Goal: Task Accomplishment & Management: Use online tool/utility

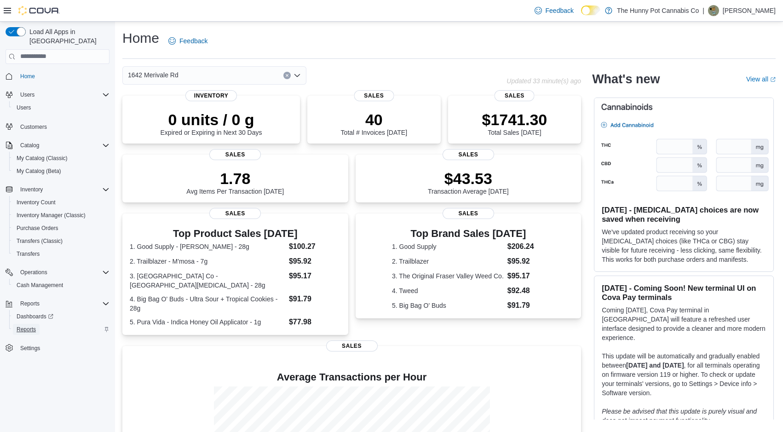
click at [33, 326] on span "Reports" at bounding box center [26, 329] width 19 height 7
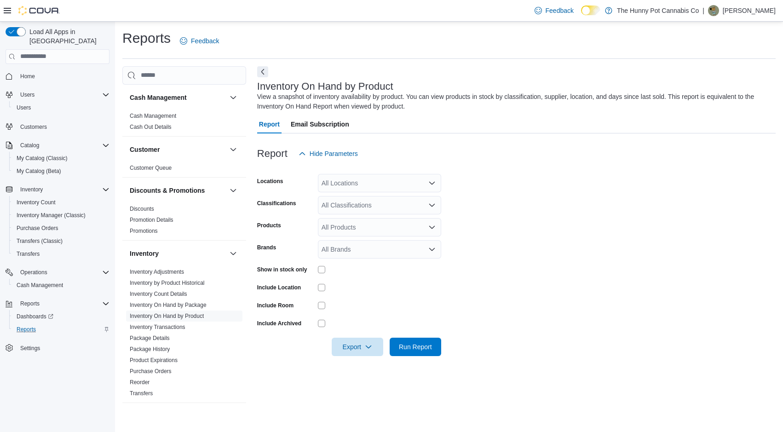
click at [356, 181] on div "All Locations" at bounding box center [379, 183] width 123 height 18
type input "****"
click at [355, 199] on span "1642 Merivale Rd" at bounding box center [367, 198] width 51 height 9
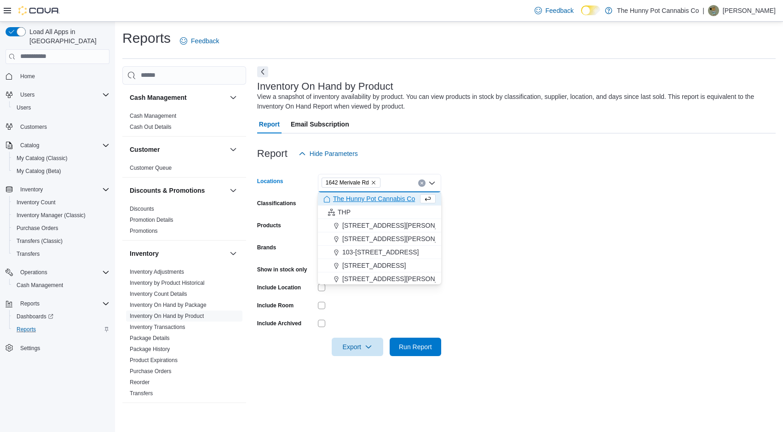
click at [542, 192] on form "Locations [GEOGRAPHIC_DATA] Combo box. Selected. 1642 Merivale Rd. Press Backsp…" at bounding box center [516, 259] width 518 height 193
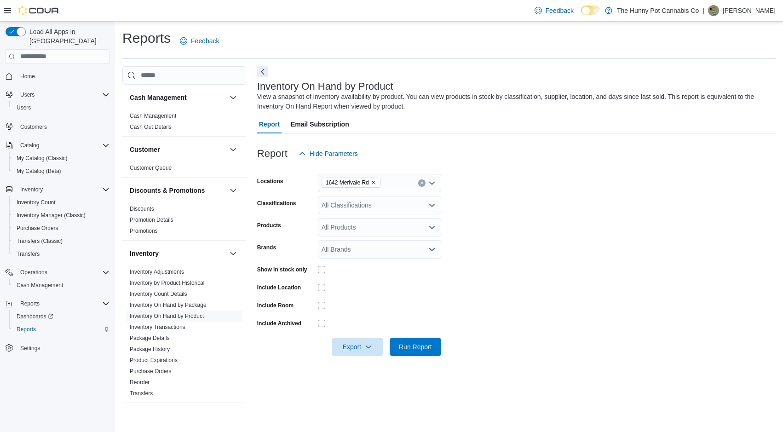
click at [435, 202] on icon "Open list of options" at bounding box center [431, 204] width 7 height 7
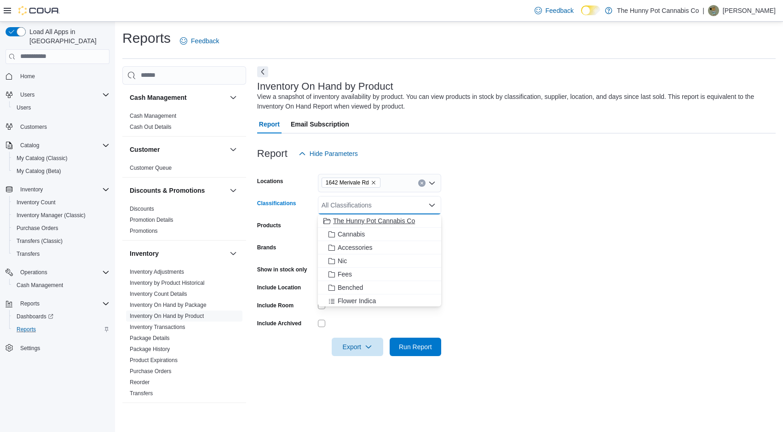
click at [400, 221] on span "The Hunny Pot Cannabis Co" at bounding box center [374, 220] width 82 height 9
click at [526, 238] on form "Locations 1642 Merivale Rd Classifications The Hunny Pot Cannabis Co Combo box.…" at bounding box center [516, 259] width 518 height 193
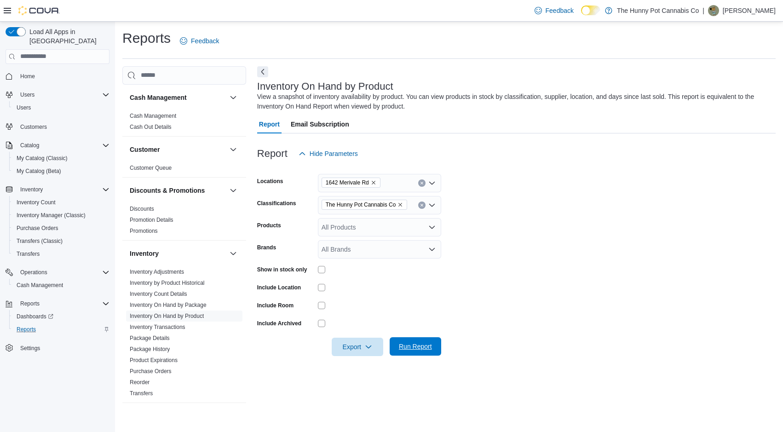
click at [420, 344] on span "Run Report" at bounding box center [415, 346] width 33 height 9
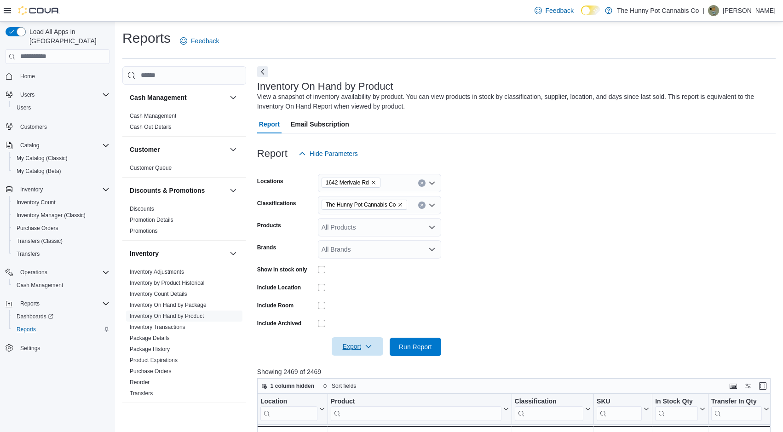
click at [361, 347] on span "Export" at bounding box center [357, 346] width 40 height 18
click at [360, 362] on span "Export to Excel" at bounding box center [357, 364] width 41 height 7
